Goal: Find specific page/section: Find specific page/section

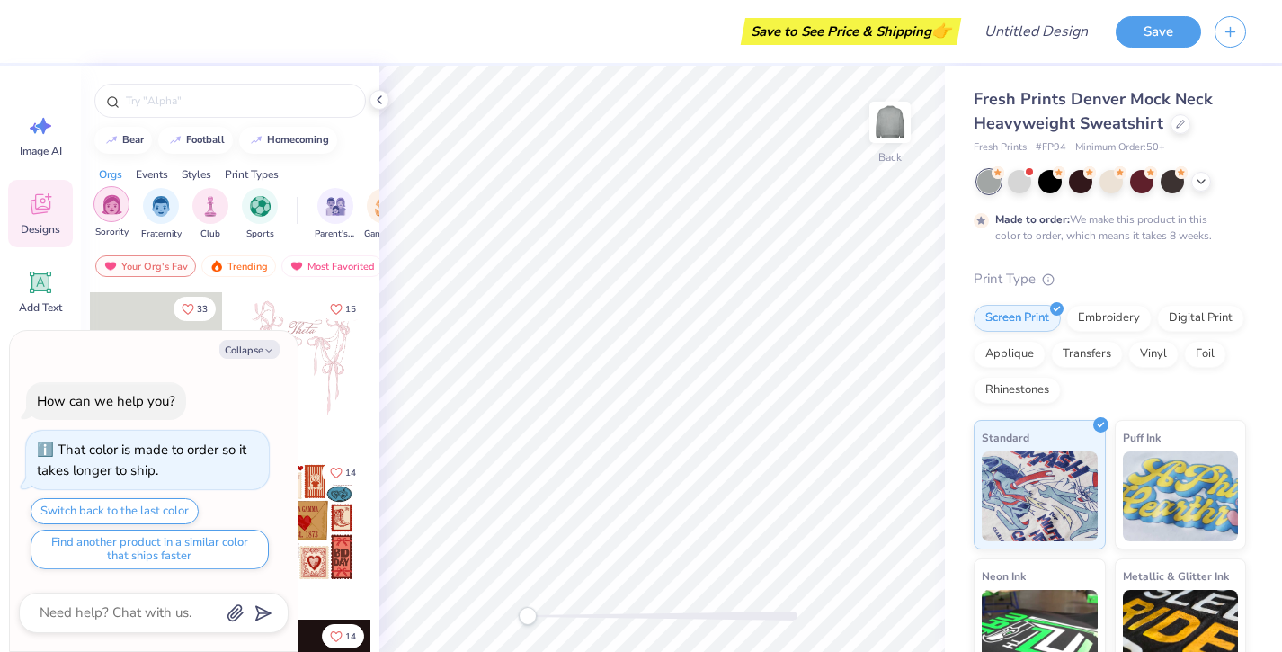
click at [122, 197] on div "filter for Sorority" at bounding box center [111, 204] width 36 height 36
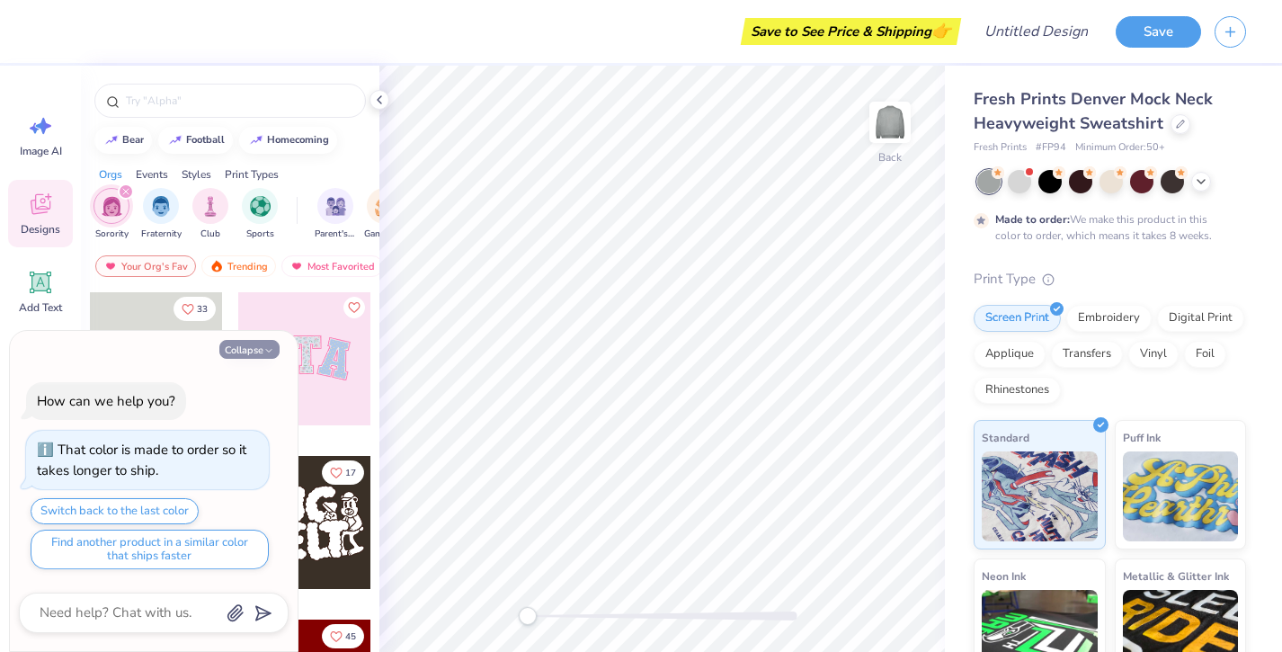
click at [253, 348] on button "Collapse" at bounding box center [249, 349] width 60 height 19
type textarea "x"
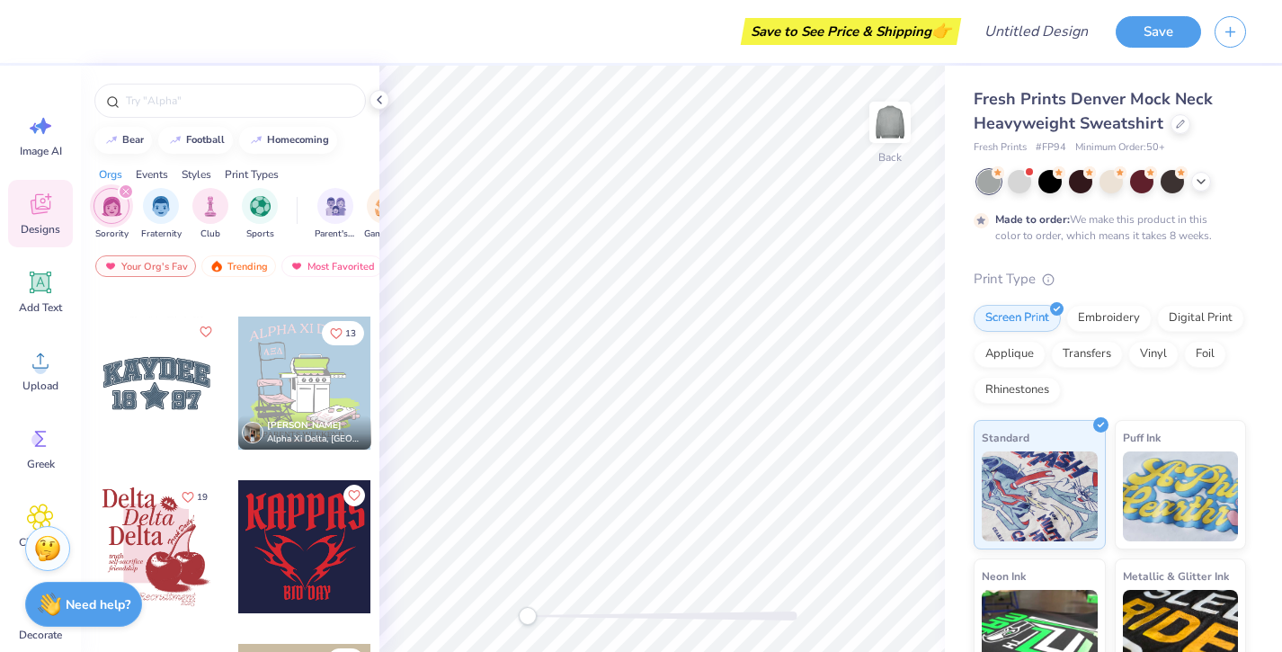
scroll to position [1937, 0]
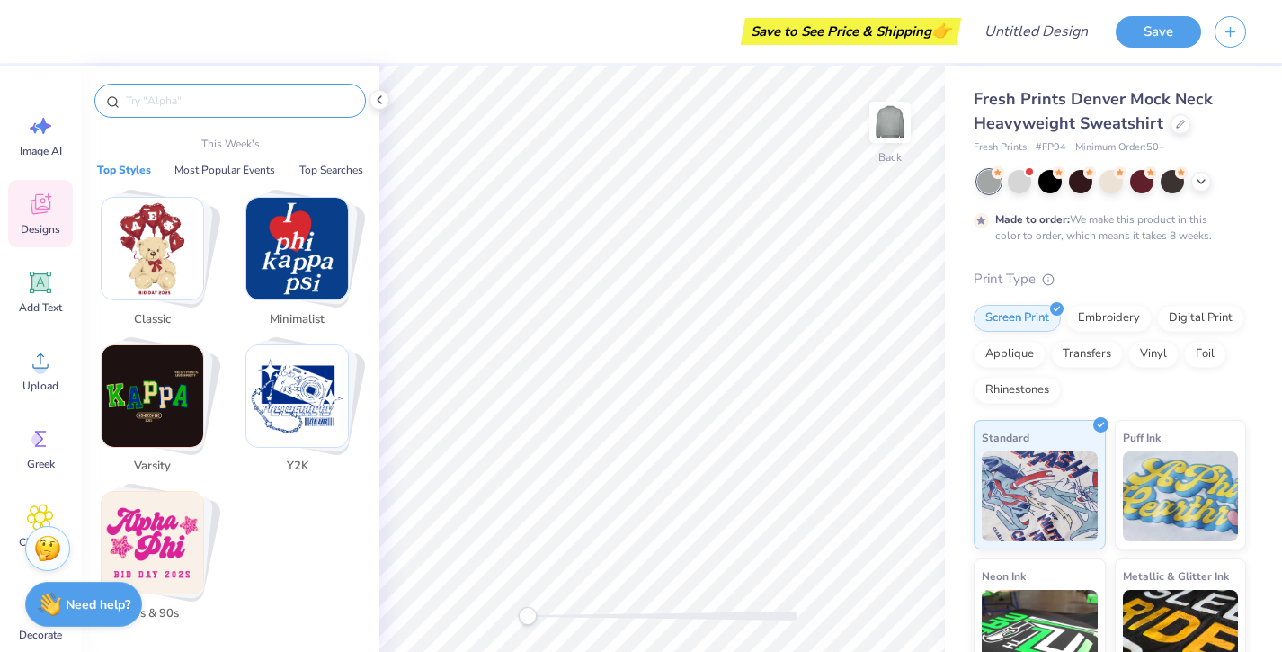
click at [229, 102] on input "text" at bounding box center [239, 101] width 230 height 18
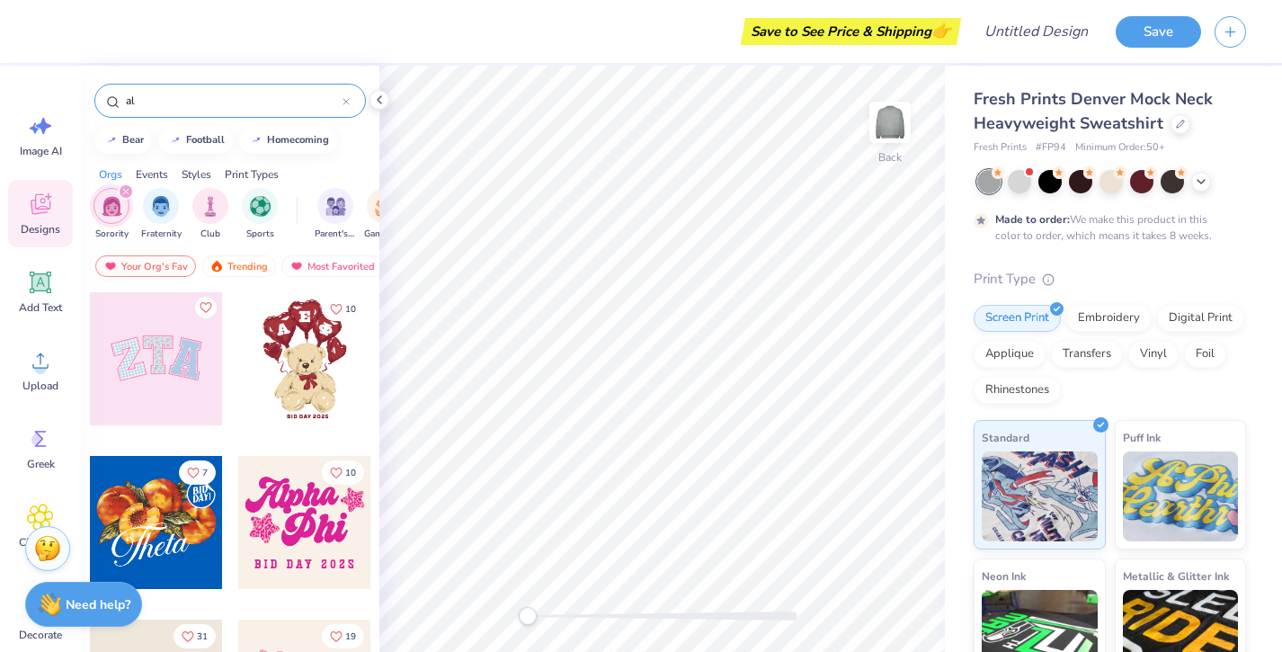
type input "a"
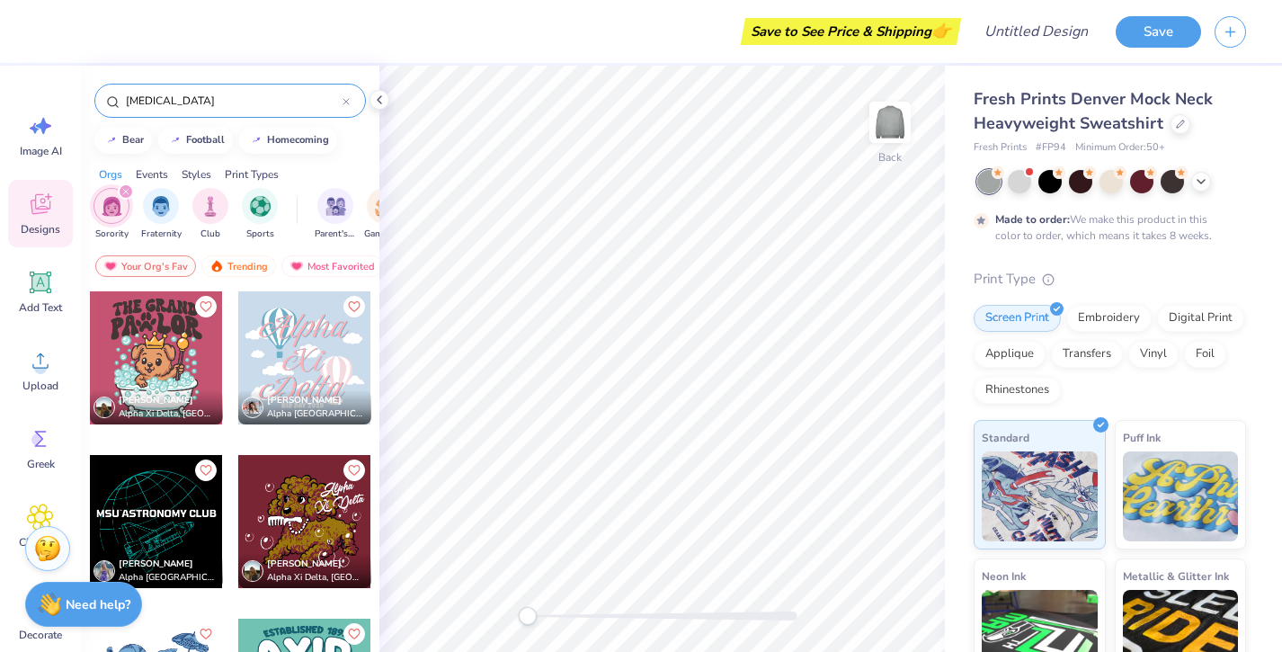
scroll to position [1020, 0]
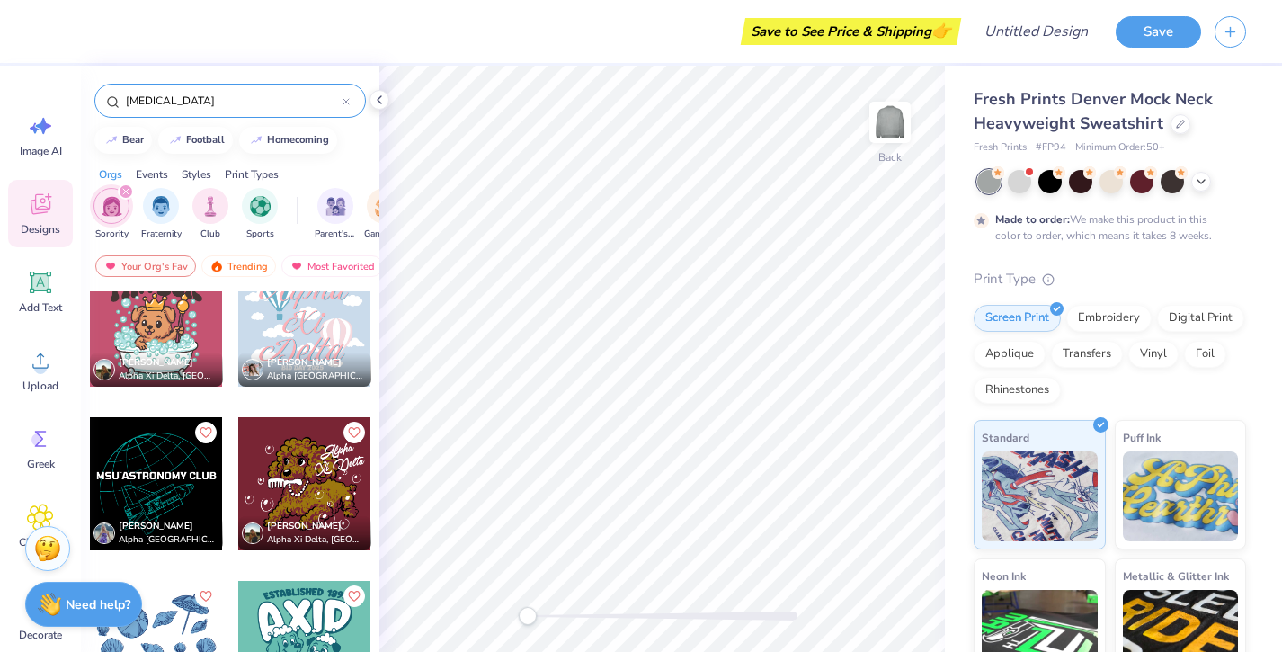
type input "[MEDICAL_DATA]"
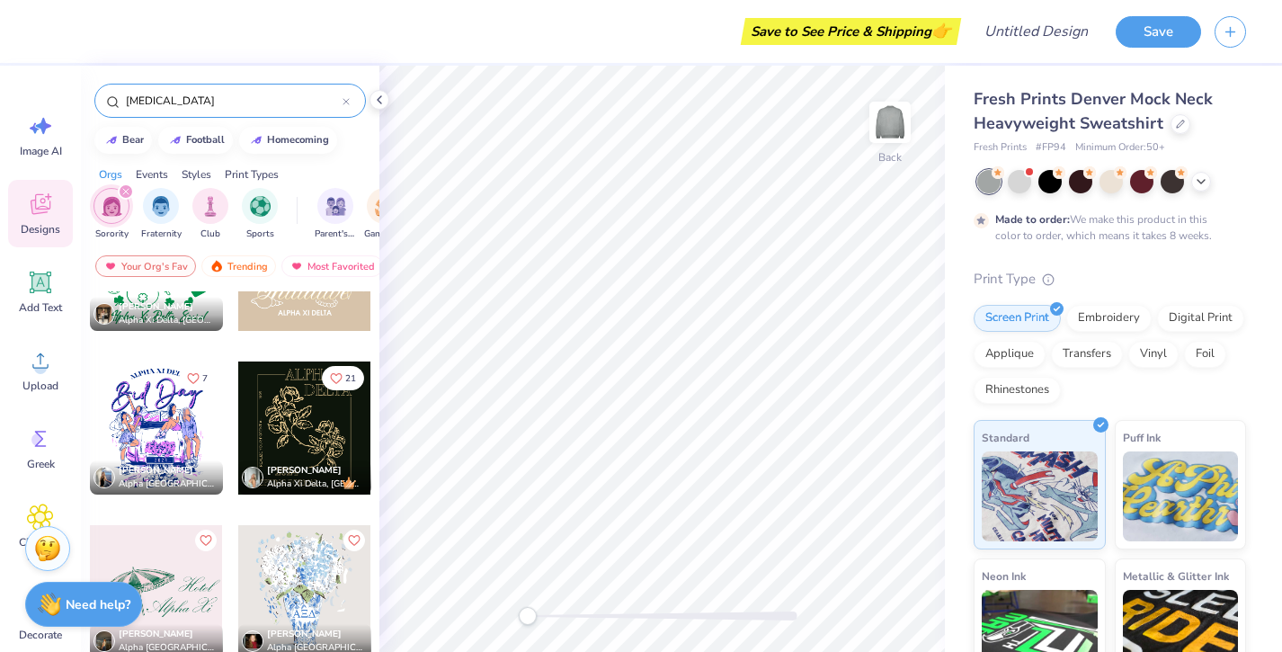
scroll to position [0, 0]
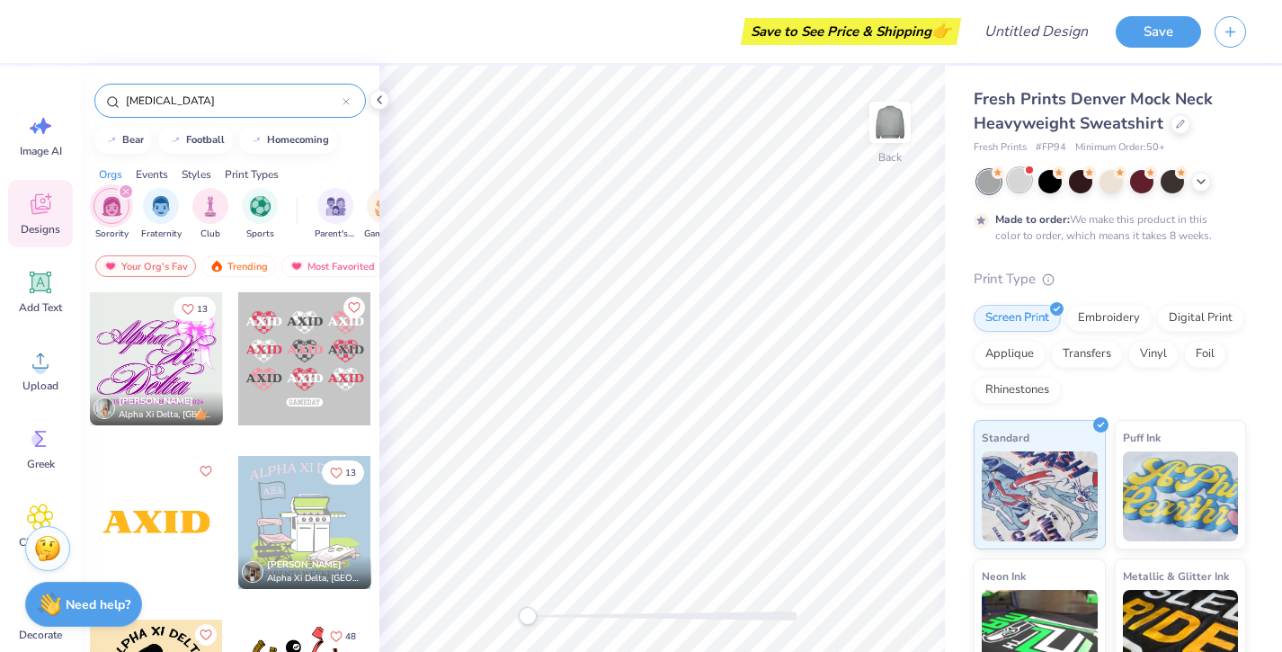
click at [1027, 177] on div at bounding box center [1019, 179] width 23 height 23
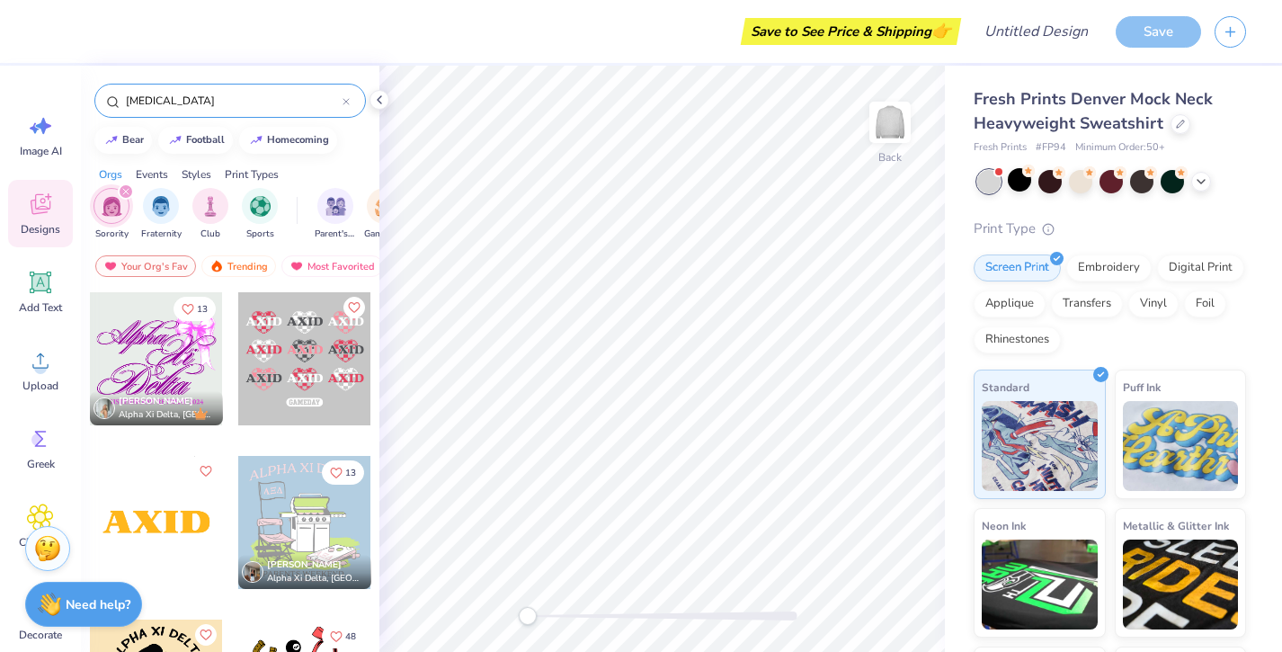
type textarea "x"
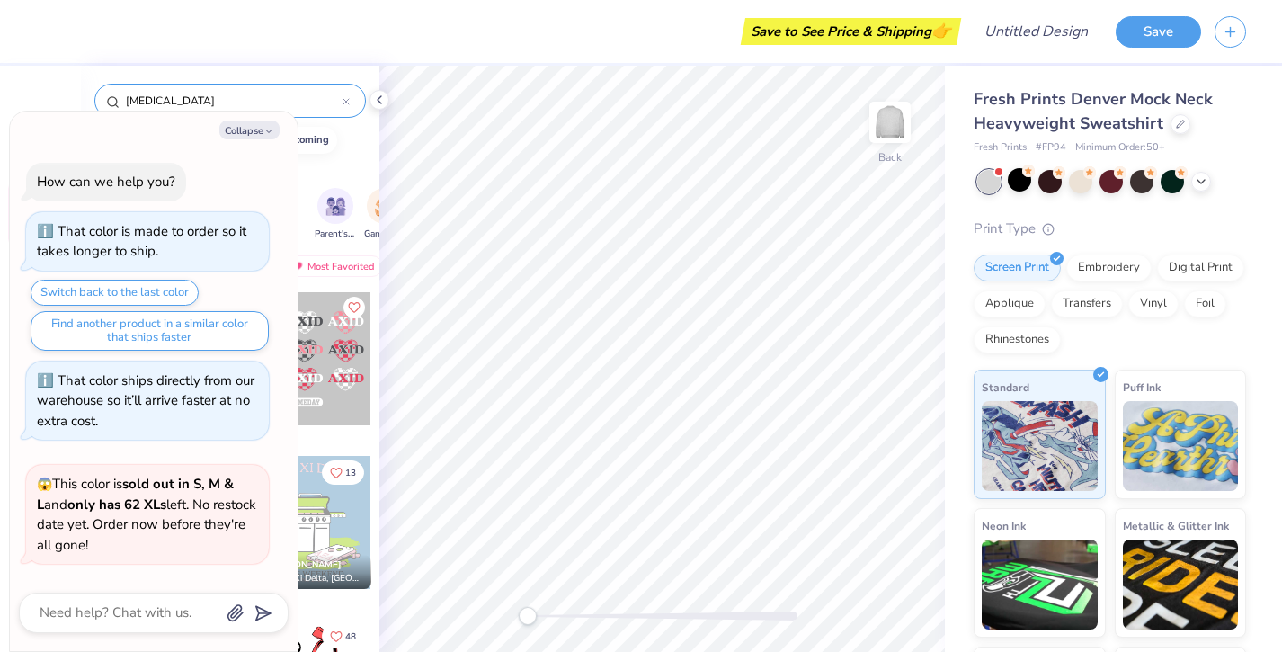
scroll to position [378, 0]
